Goal: Task Accomplishment & Management: Use online tool/utility

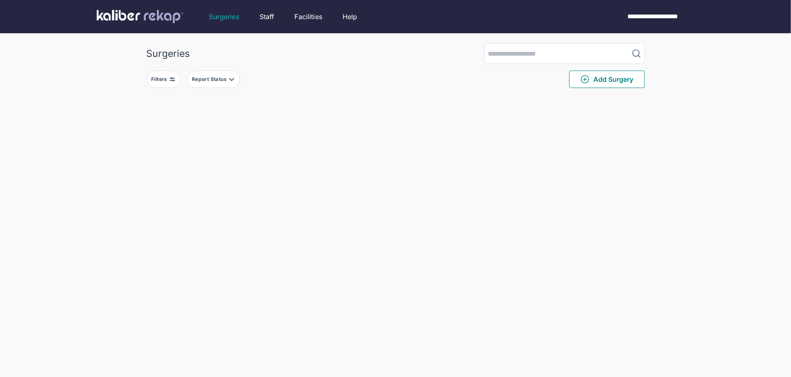
click at [166, 82] on div "Filters" at bounding box center [160, 79] width 18 height 7
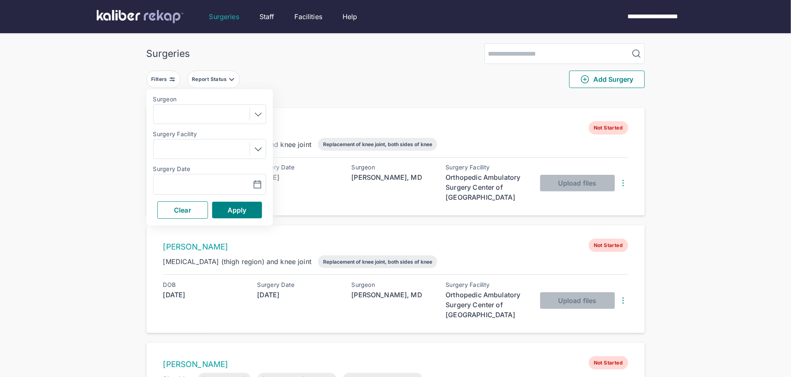
click at [186, 179] on div "Navigate forward to interact with the calendar and select a date. Press the que…" at bounding box center [209, 184] width 113 height 21
click at [193, 186] on input "text" at bounding box center [181, 184] width 48 height 10
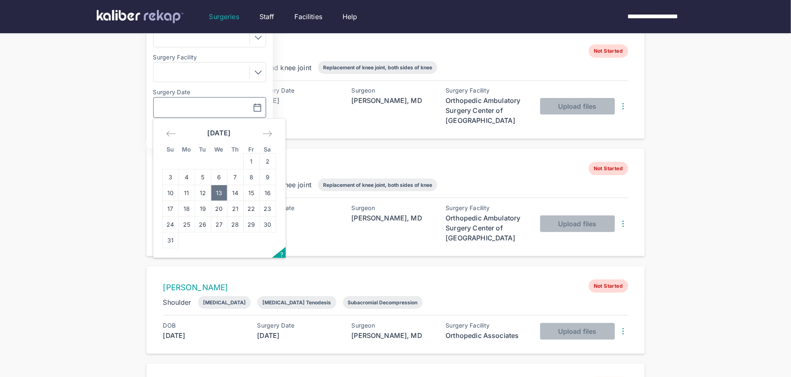
scroll to position [81, 0]
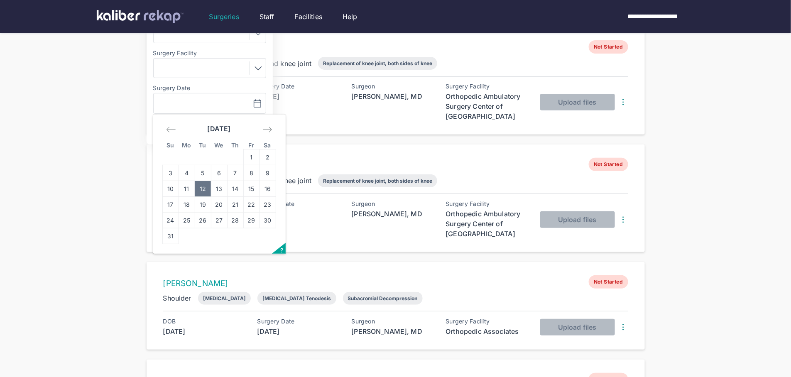
click at [203, 186] on td "12" at bounding box center [203, 189] width 16 height 16
type input "**********"
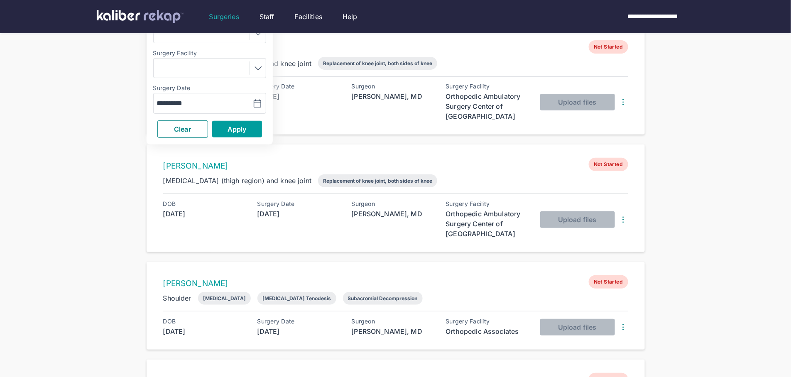
click at [236, 129] on span "Apply" at bounding box center [236, 129] width 19 height 8
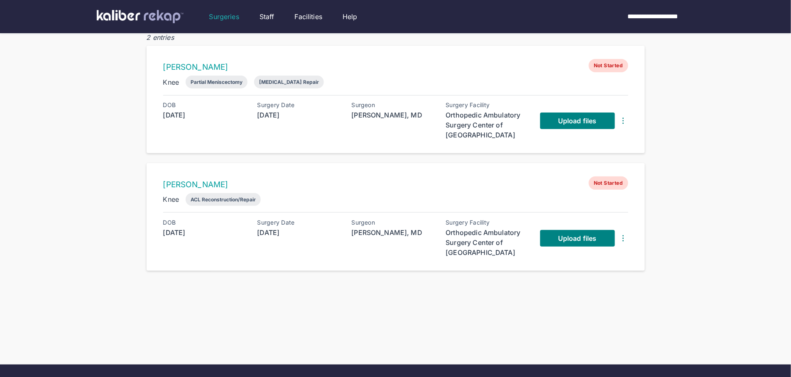
scroll to position [71, 0]
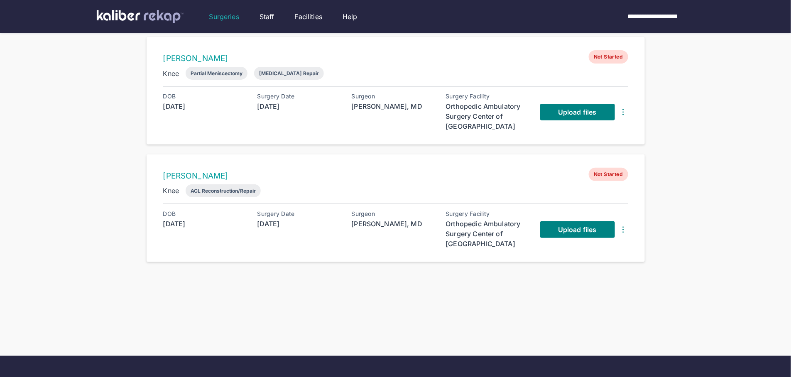
click at [562, 99] on div "Upload files" at bounding box center [584, 112] width 88 height 38
click at [561, 108] on span "Upload files" at bounding box center [577, 112] width 38 height 8
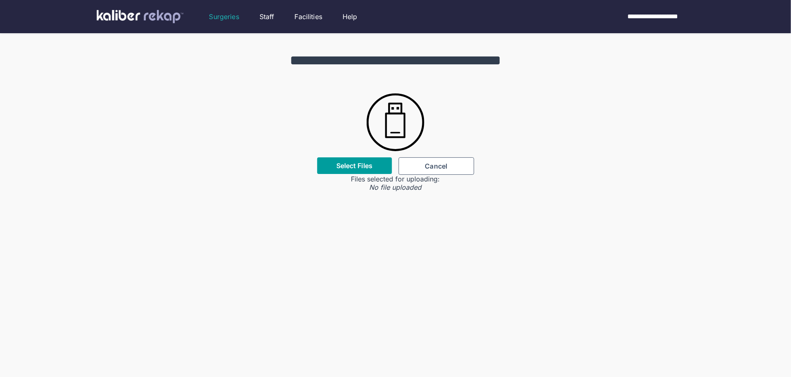
click at [367, 160] on div "Select Files" at bounding box center [354, 165] width 75 height 17
click at [354, 165] on label "Select Files" at bounding box center [354, 165] width 36 height 8
click at [0, 0] on input "Select Files" at bounding box center [0, 0] width 0 height 0
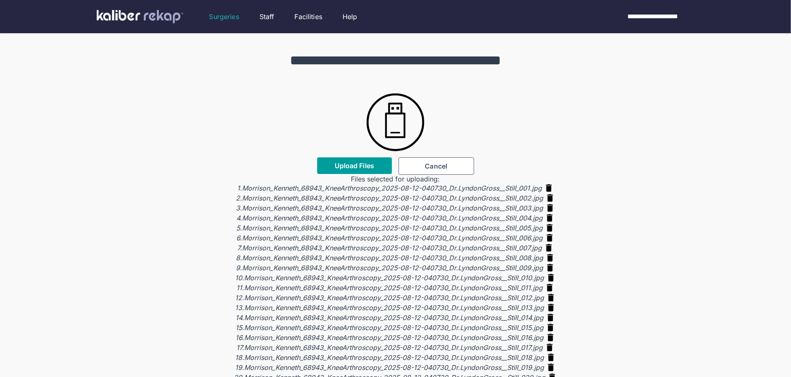
click at [366, 161] on span "Upload Files" at bounding box center [354, 165] width 39 height 8
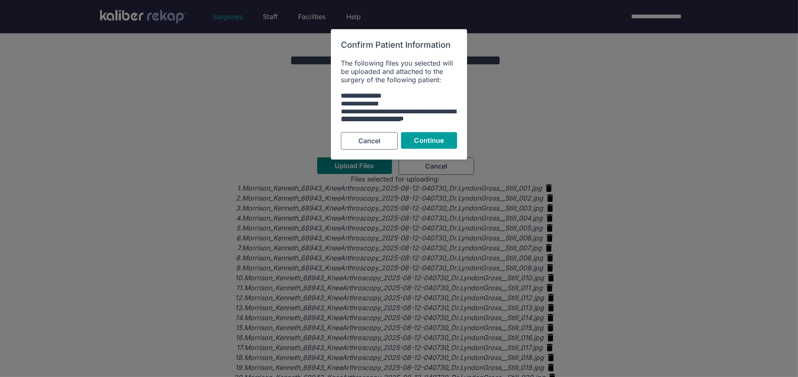
click at [419, 134] on button "Continue" at bounding box center [429, 140] width 56 height 17
